Goal: Information Seeking & Learning: Compare options

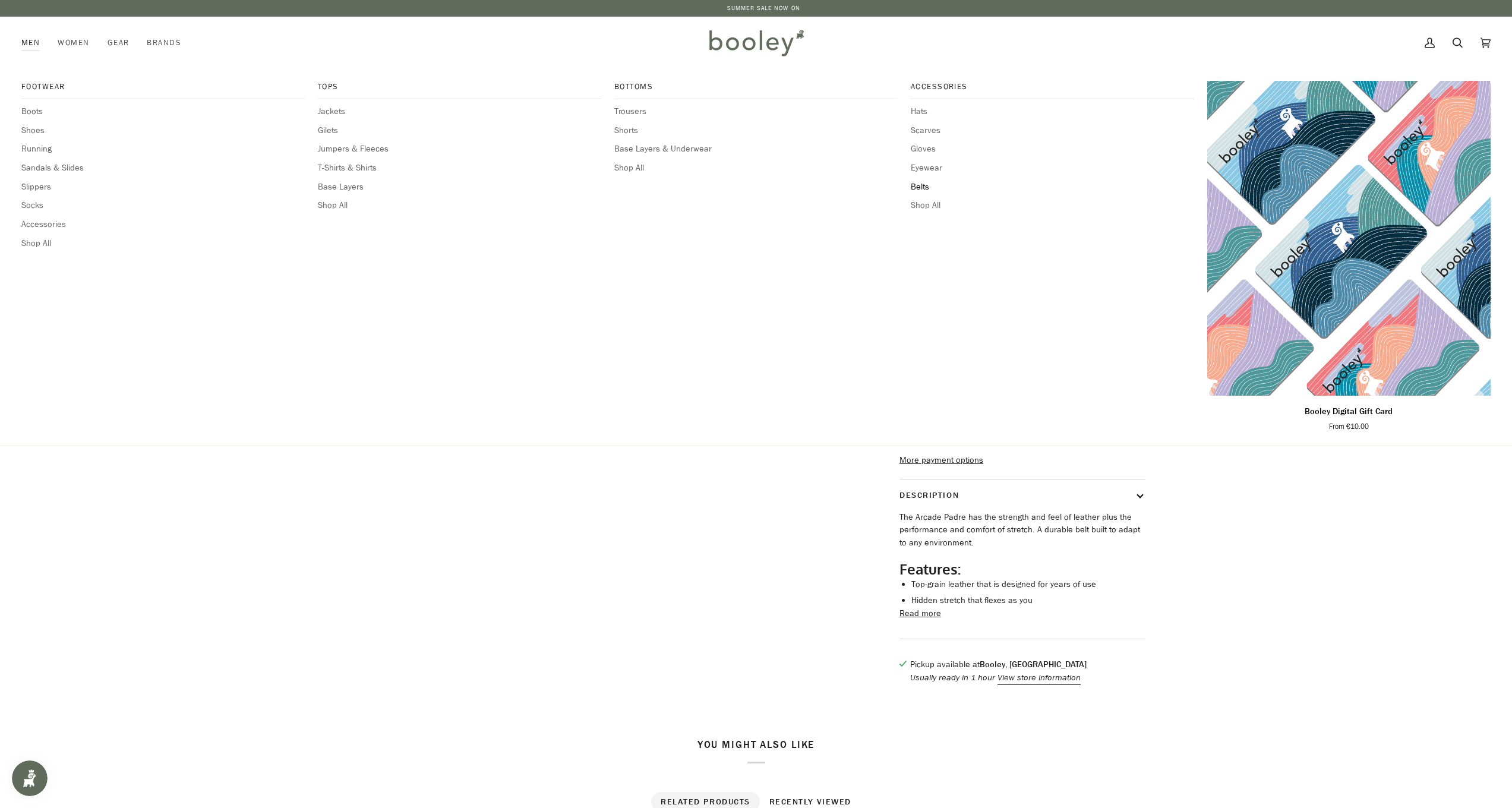
click at [920, 183] on span "Belts" at bounding box center [1052, 187] width 283 height 13
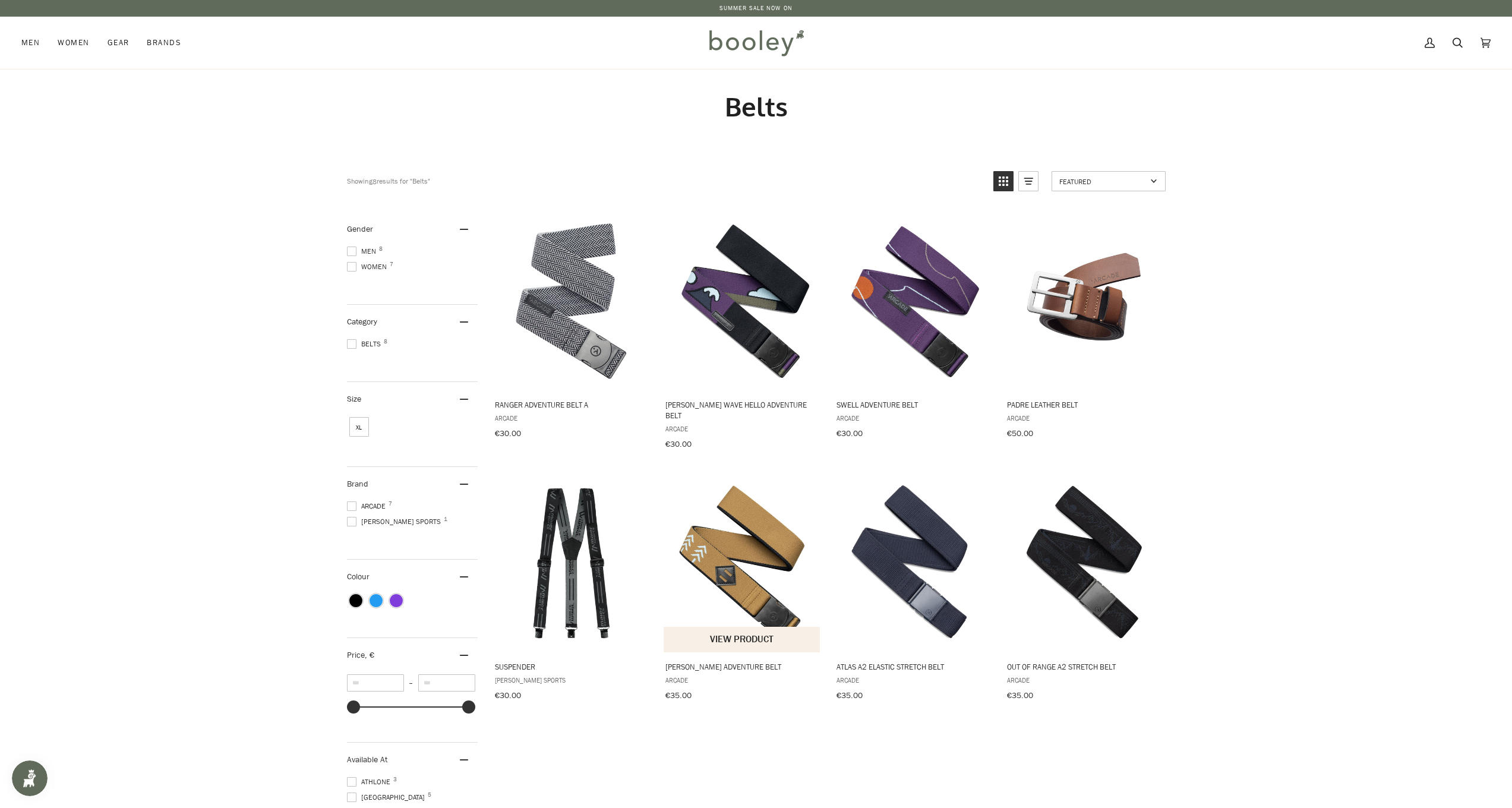
click at [761, 520] on img "Blackwood Adventure Belt" at bounding box center [742, 563] width 157 height 158
click at [906, 300] on img "Swell Adventure Belt" at bounding box center [913, 302] width 157 height 158
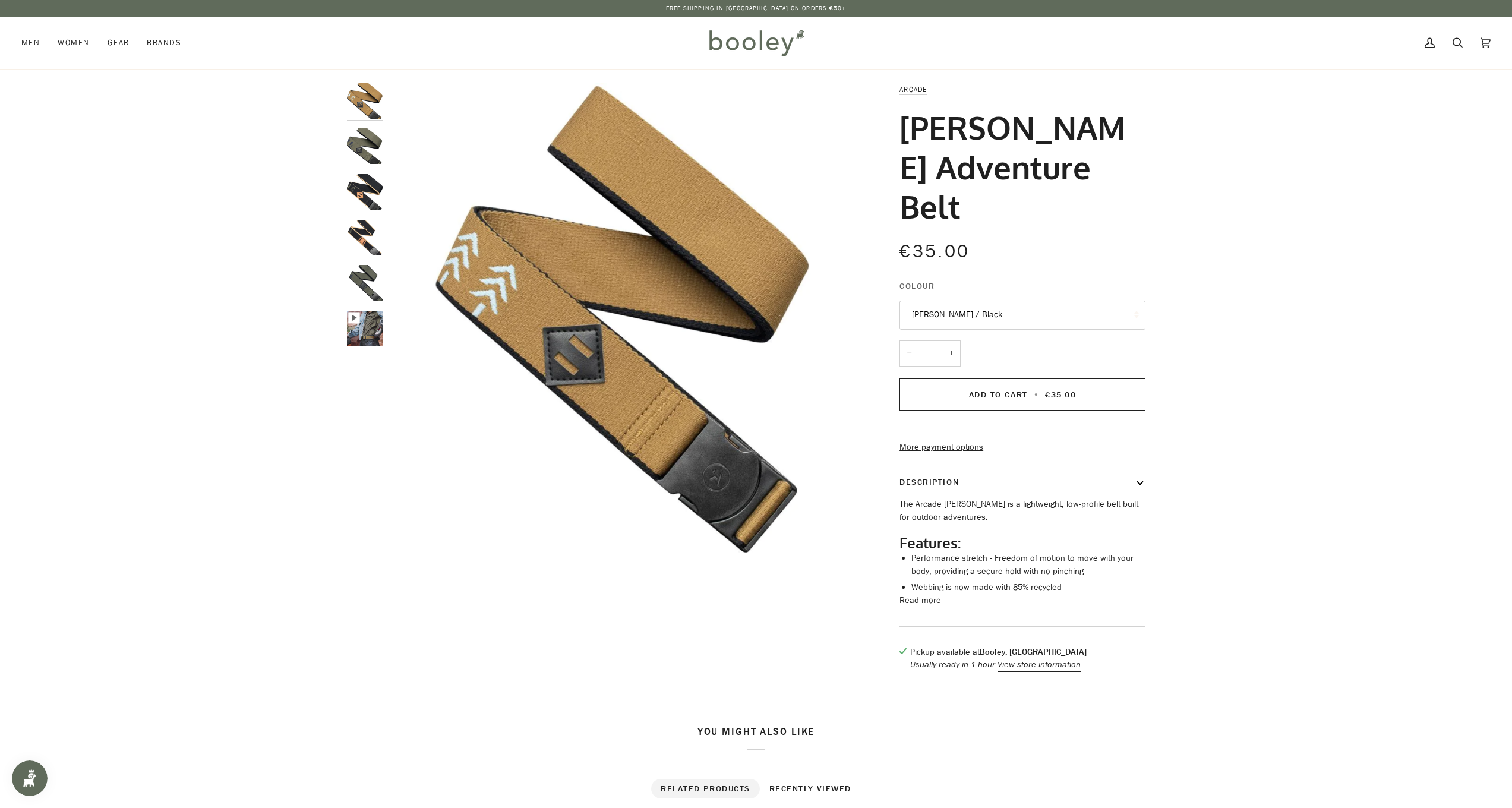
click at [1139, 466] on button "Description" at bounding box center [1022, 482] width 246 height 32
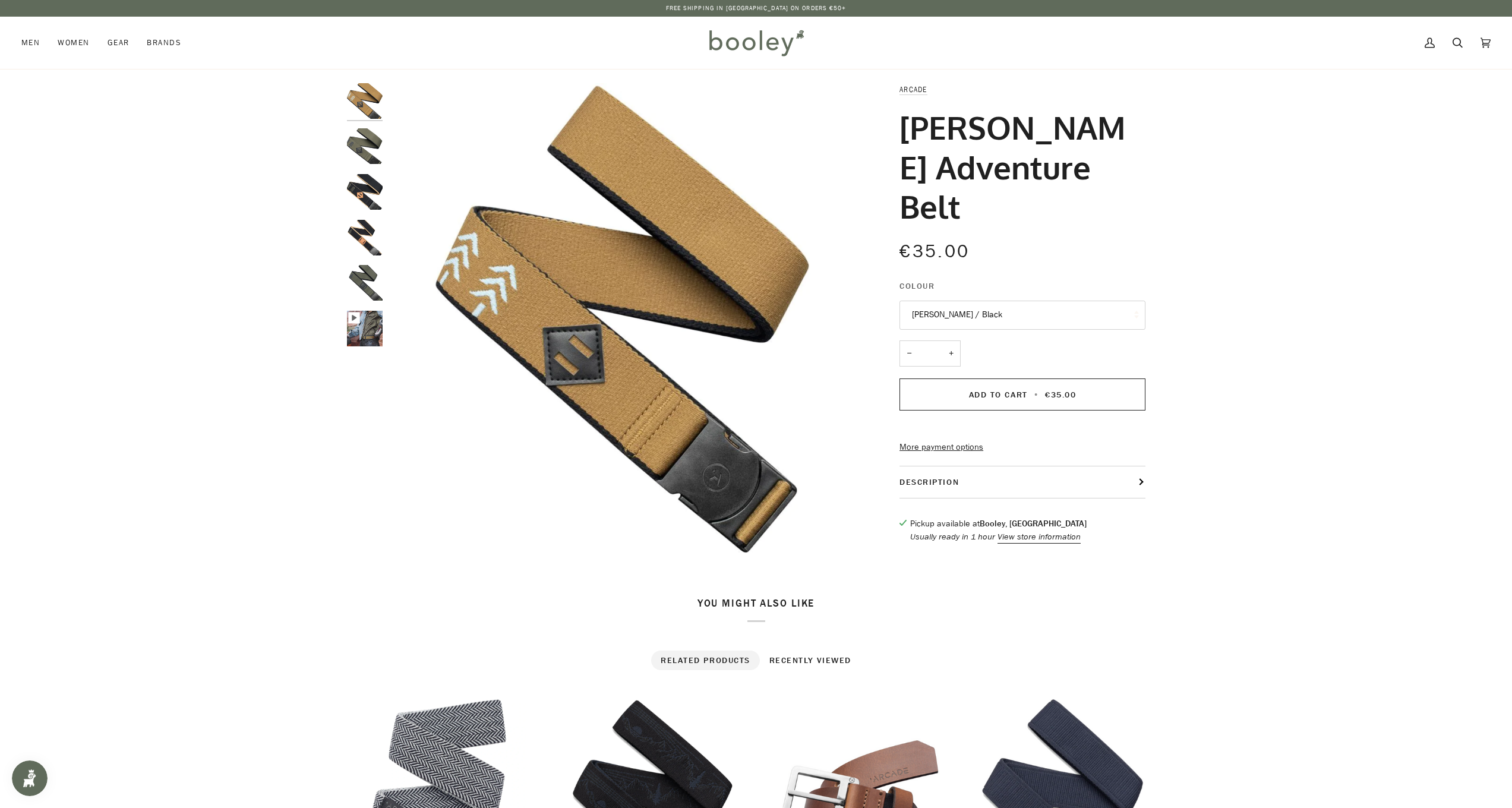
click at [1139, 466] on button "Description" at bounding box center [1022, 482] width 246 height 32
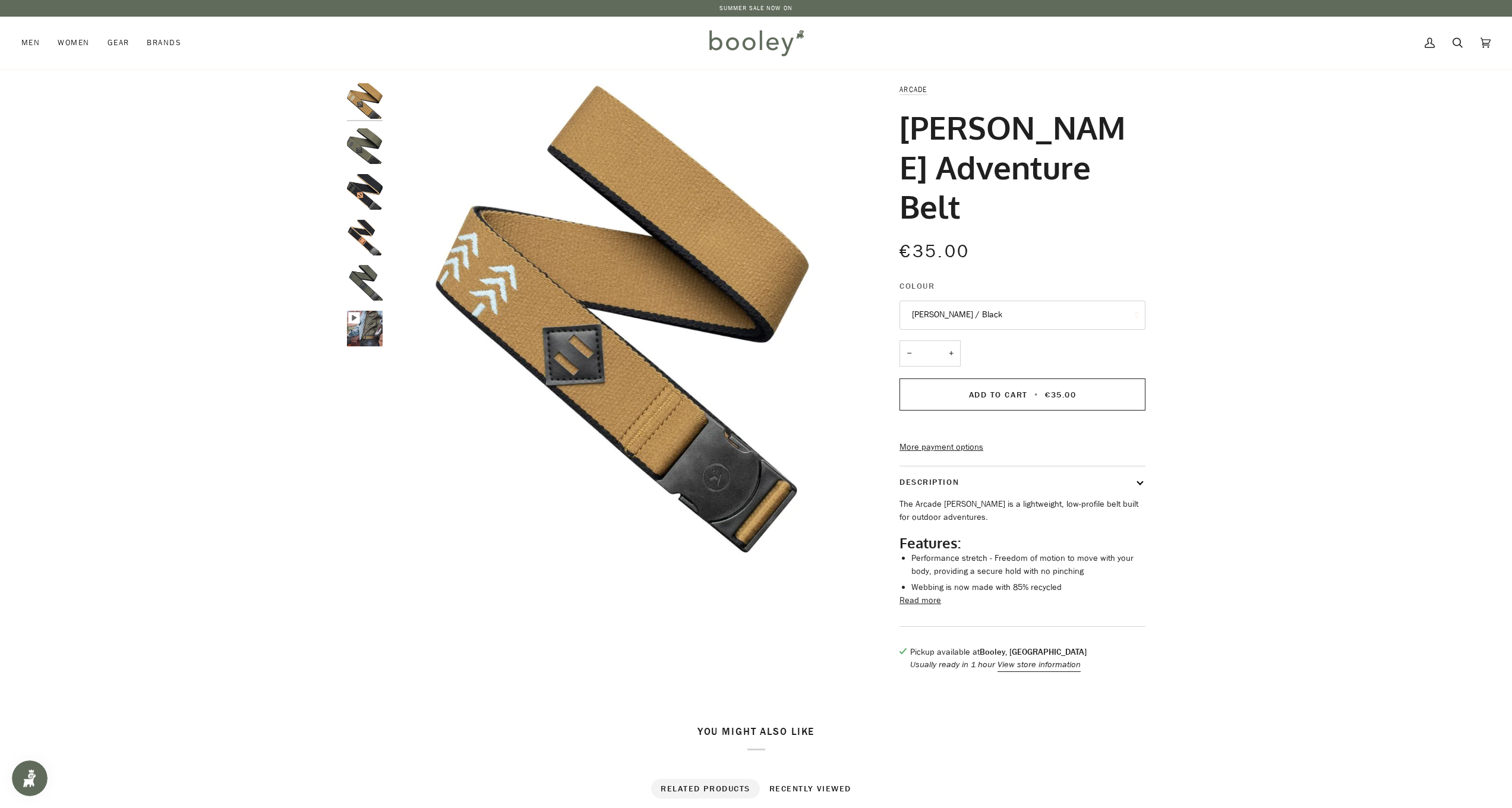
click at [923, 594] on button "Read more" at bounding box center [920, 600] width 41 height 13
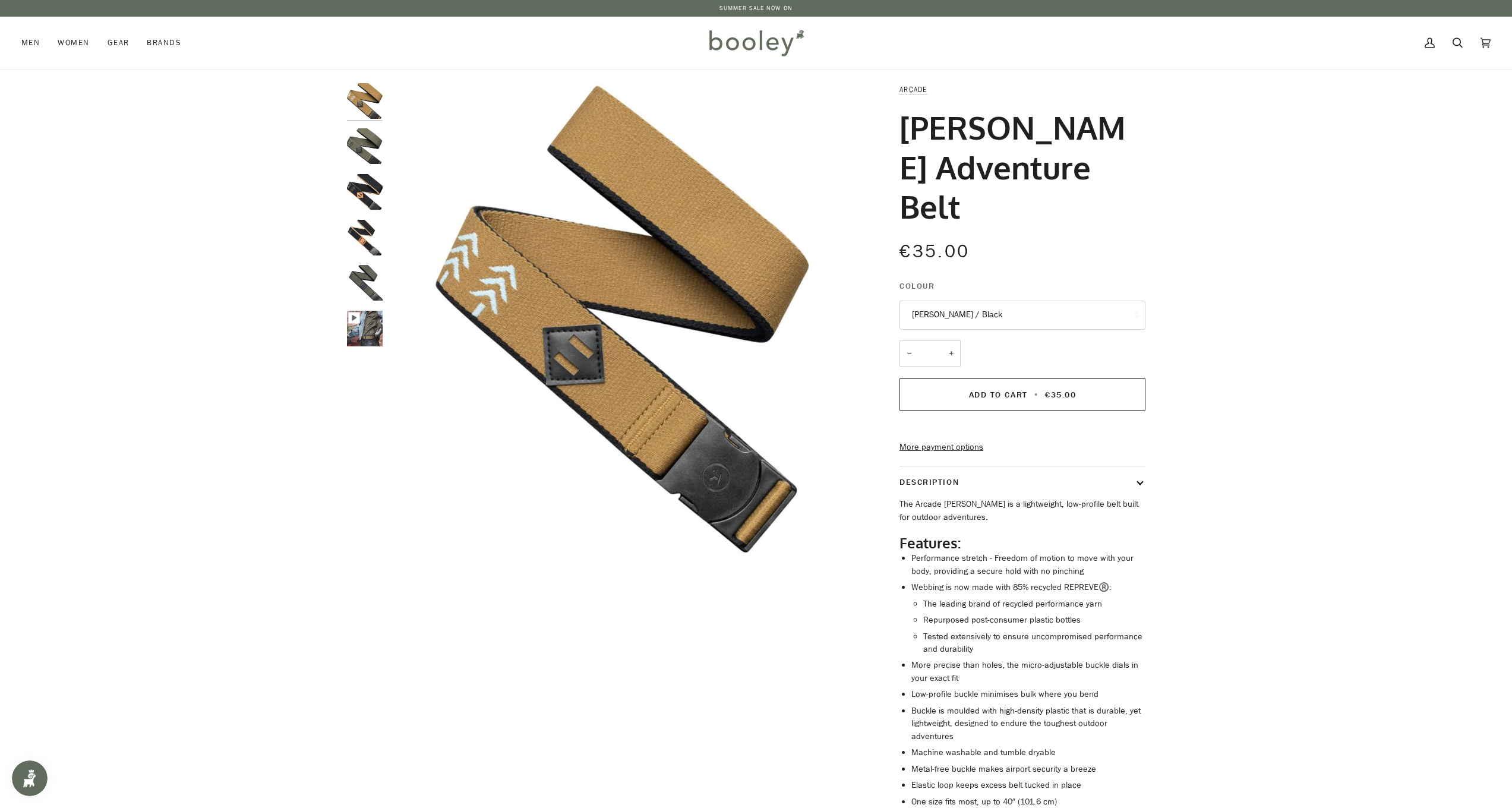
scroll to position [86, 0]
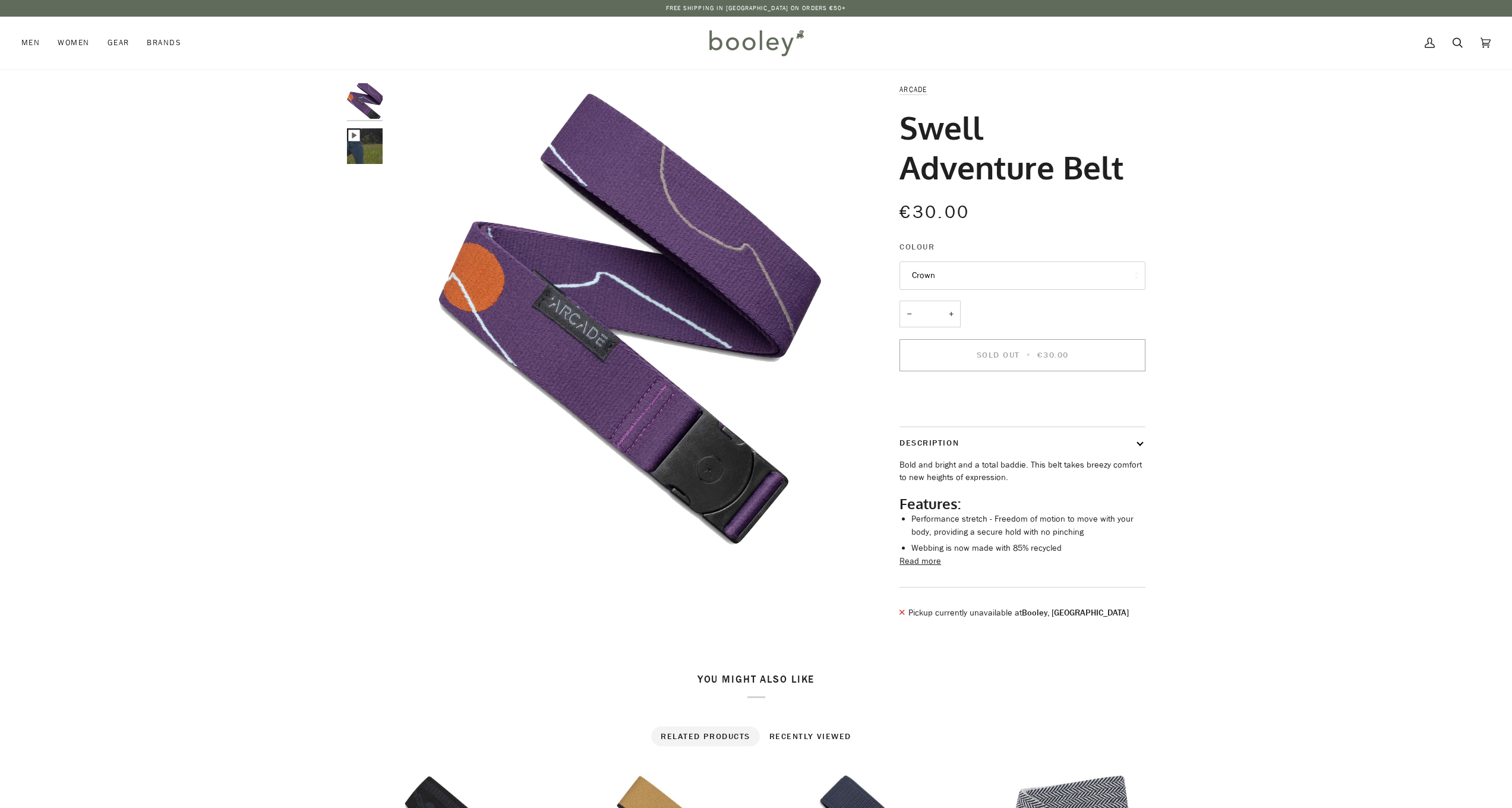
click at [920, 568] on button "Read more" at bounding box center [920, 562] width 41 height 13
